Goal: Navigation & Orientation: Find specific page/section

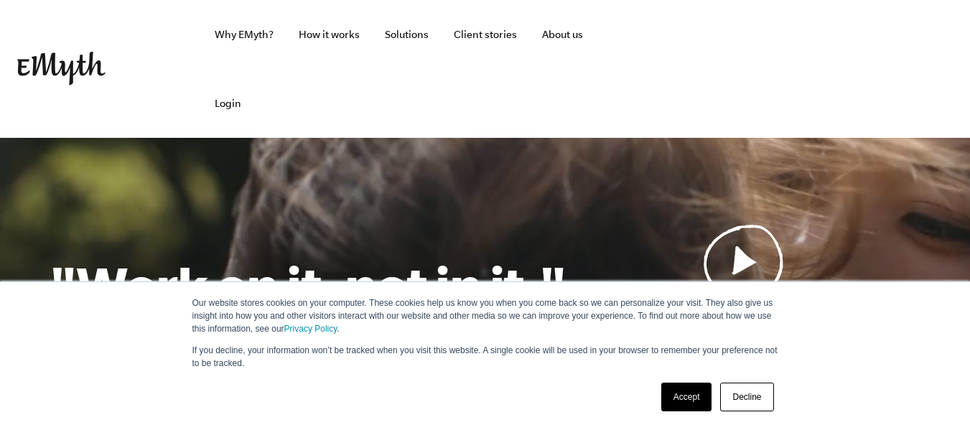
click at [674, 399] on link "Accept" at bounding box center [686, 397] width 51 height 29
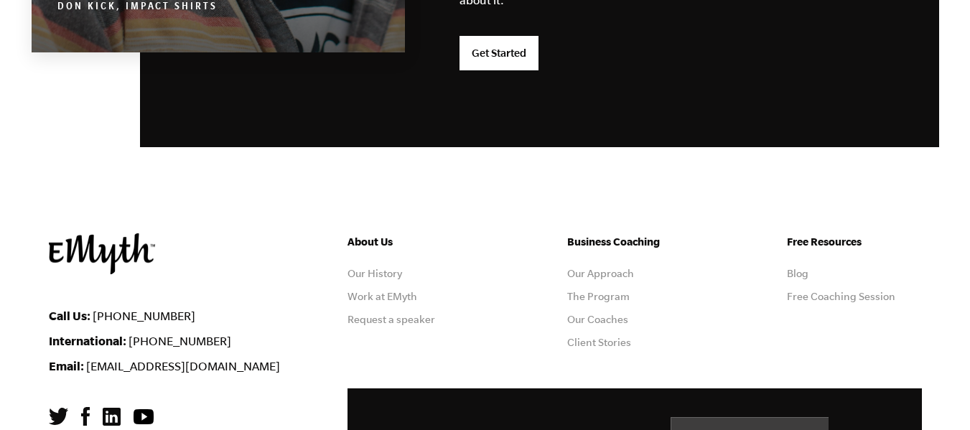
scroll to position [3923, 0]
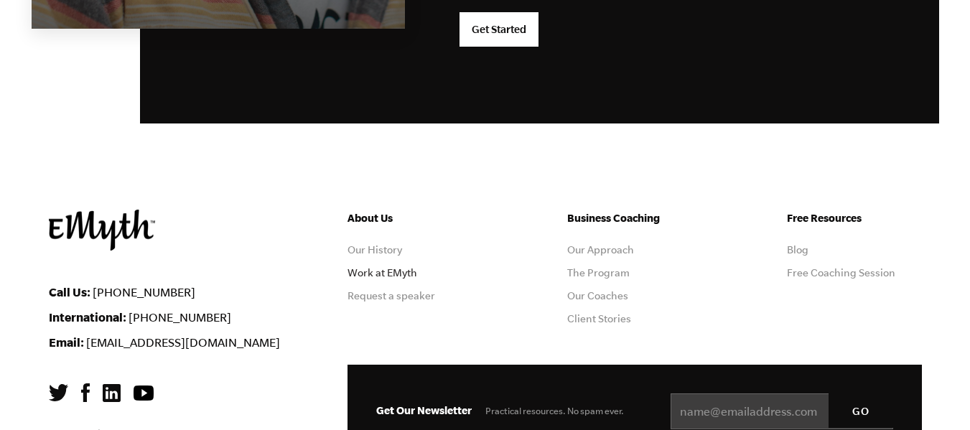
click at [398, 267] on link "Work at EMyth" at bounding box center [382, 272] width 70 height 11
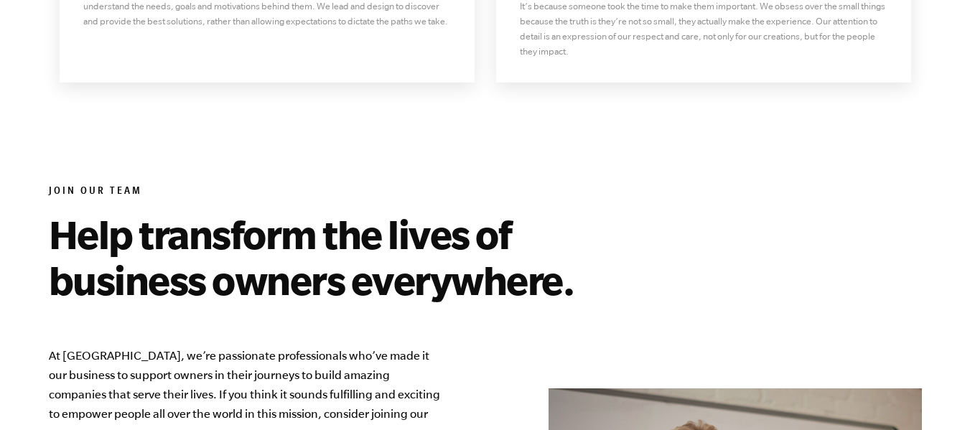
click at [517, 93] on div "Join Our Team Help transform the lives of business owners everywhere. At [GEOGR…" at bounding box center [485, 427] width 873 height 669
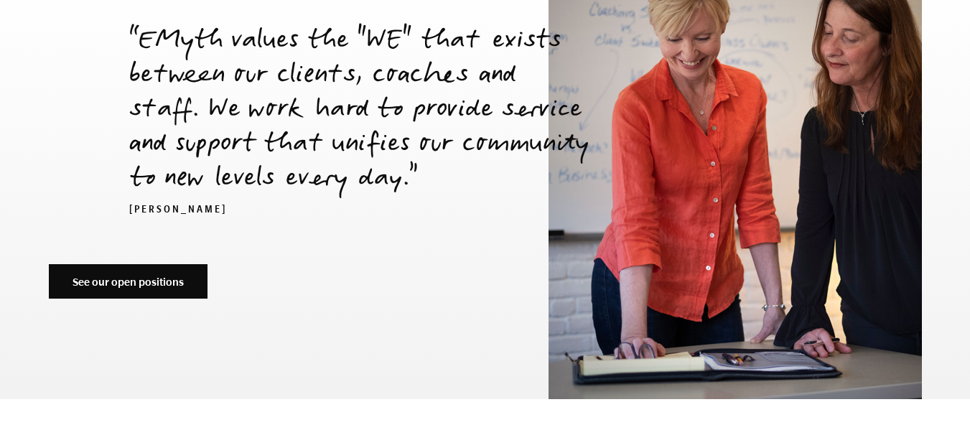
scroll to position [5054, 0]
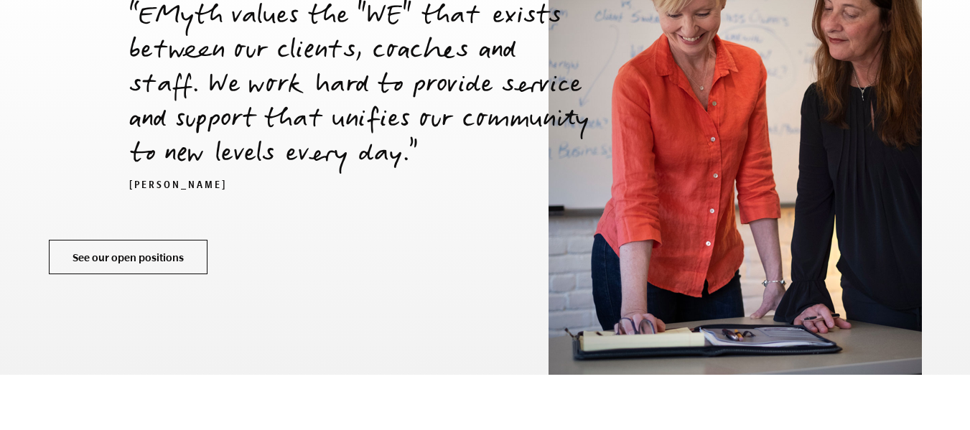
click at [168, 240] on link "See our open positions" at bounding box center [128, 257] width 159 height 34
